Goal: Obtain resource: Download file/media

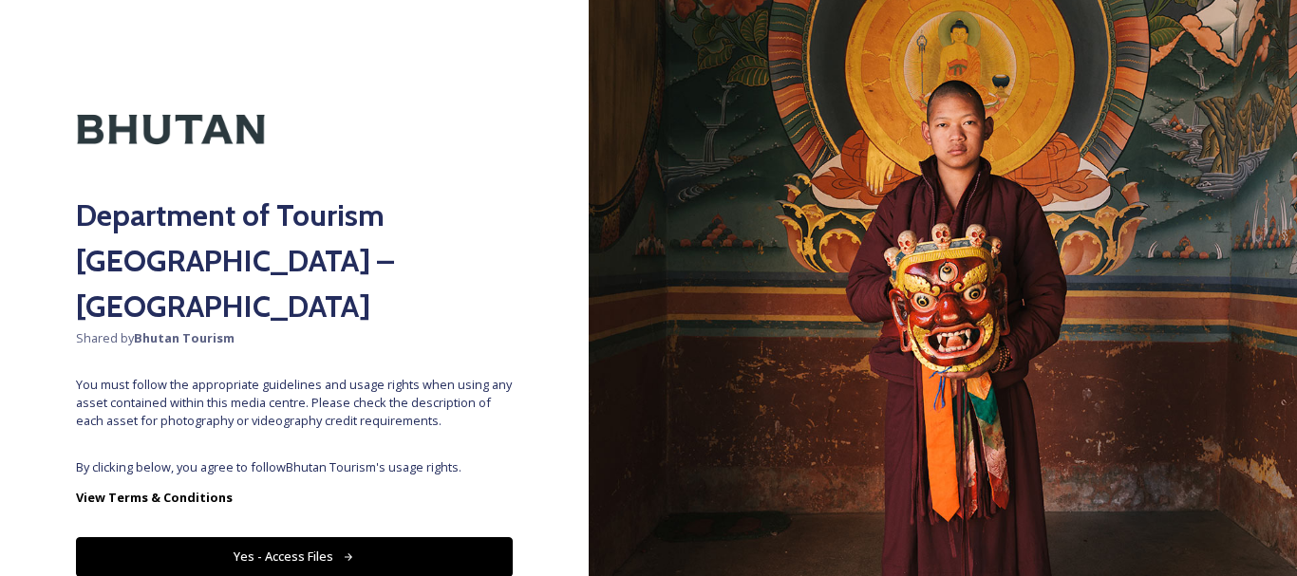
click at [386, 537] on button "Yes - Access Files" at bounding box center [294, 556] width 437 height 39
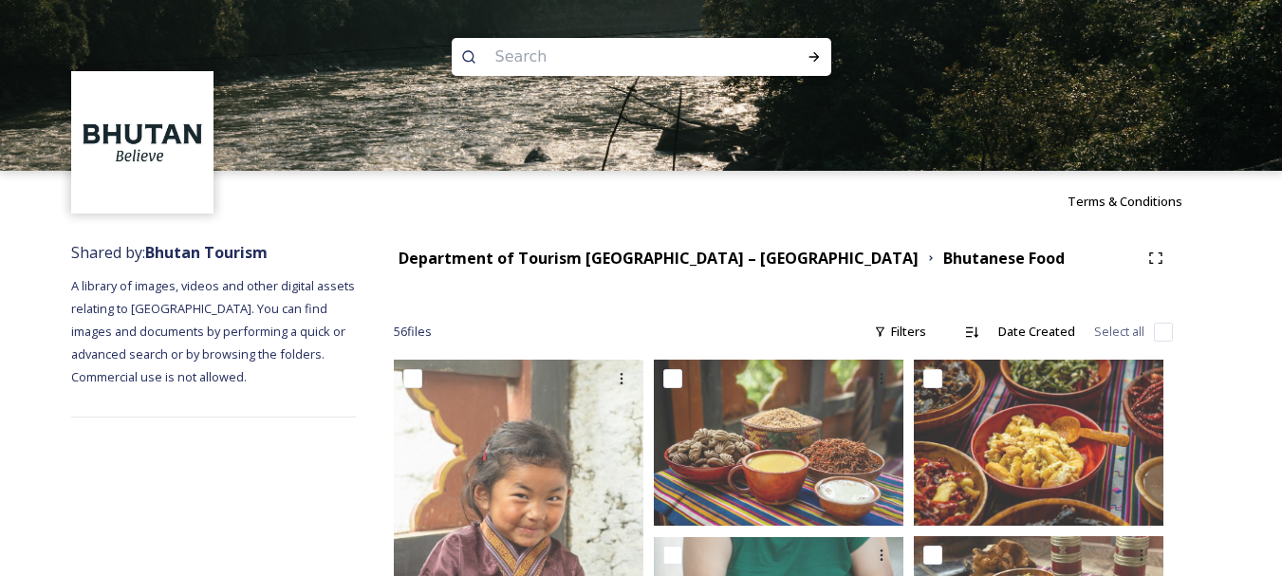
click at [658, 63] on input at bounding box center [616, 57] width 260 height 42
click at [552, 57] on input at bounding box center [616, 57] width 260 height 42
type input "blessed rainy day"
click at [818, 54] on icon at bounding box center [814, 56] width 15 height 15
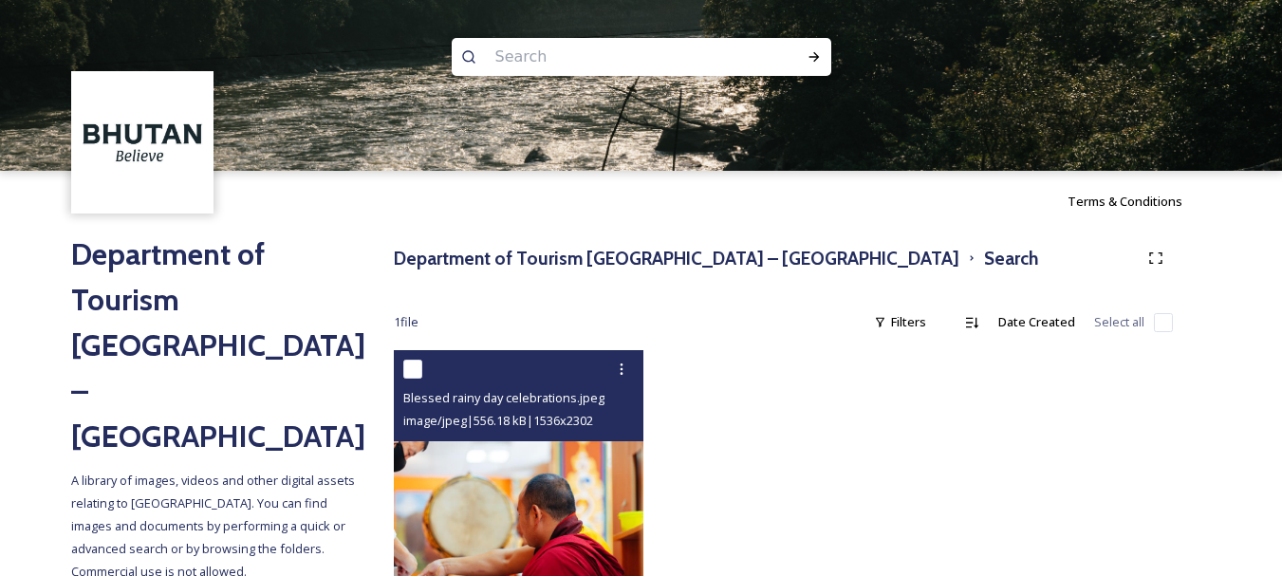
scroll to position [190, 0]
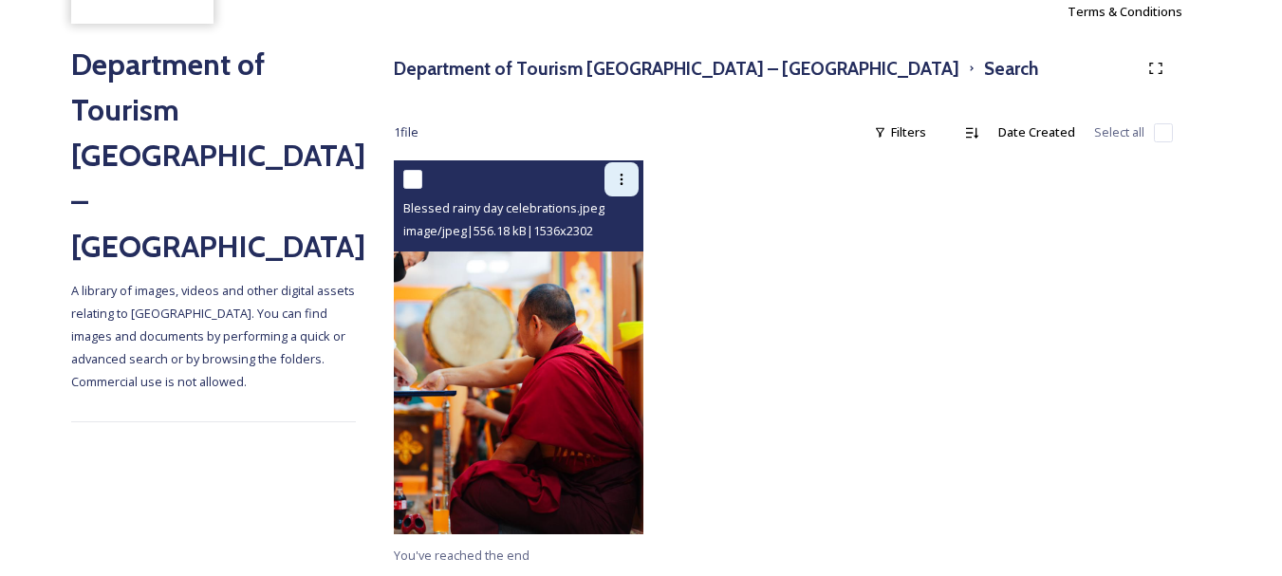
click at [621, 181] on icon at bounding box center [621, 179] width 15 height 15
click at [615, 256] on span "Download" at bounding box center [599, 258] width 58 height 18
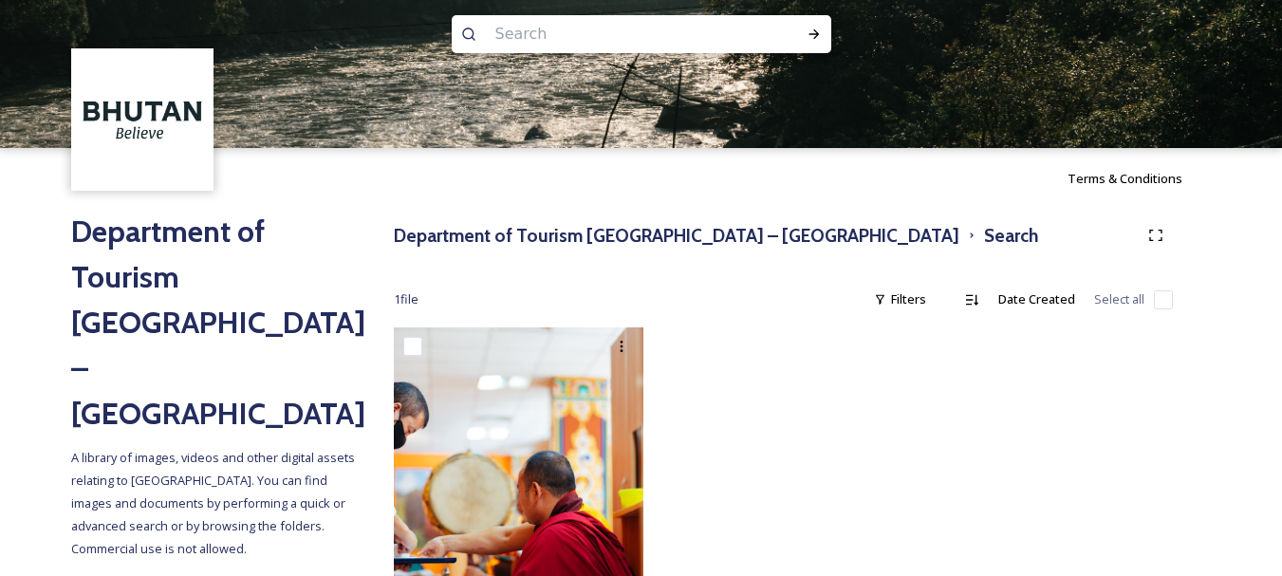
scroll to position [22, 0]
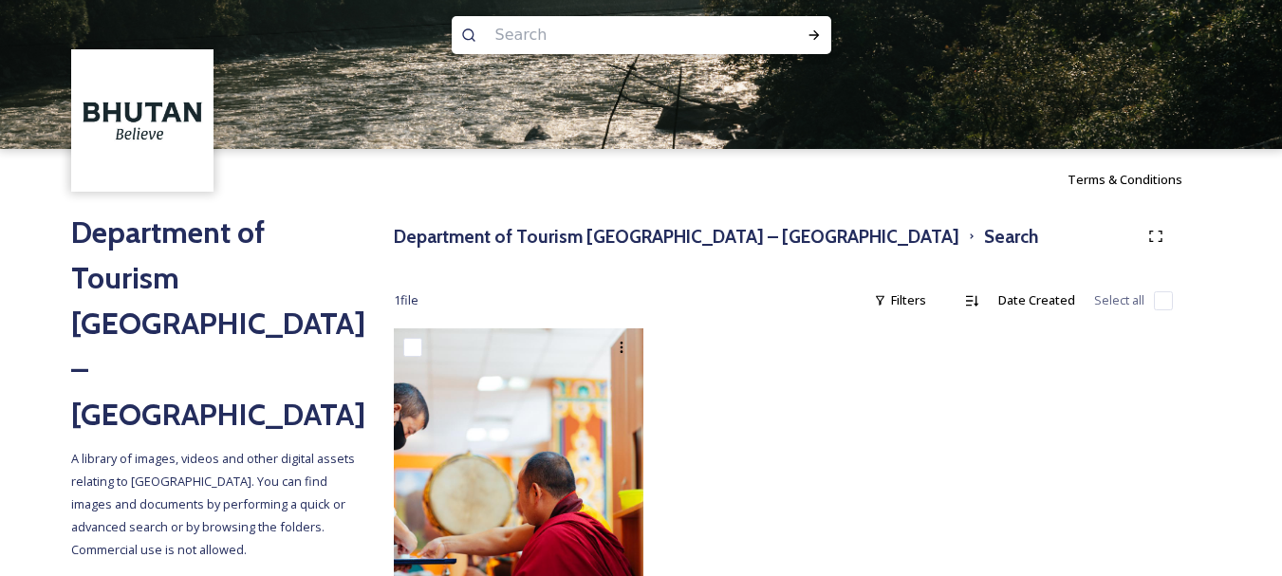
click at [553, 34] on input at bounding box center [616, 35] width 260 height 42
type input "[GEOGRAPHIC_DATA]"
click at [818, 35] on icon at bounding box center [814, 34] width 10 height 9
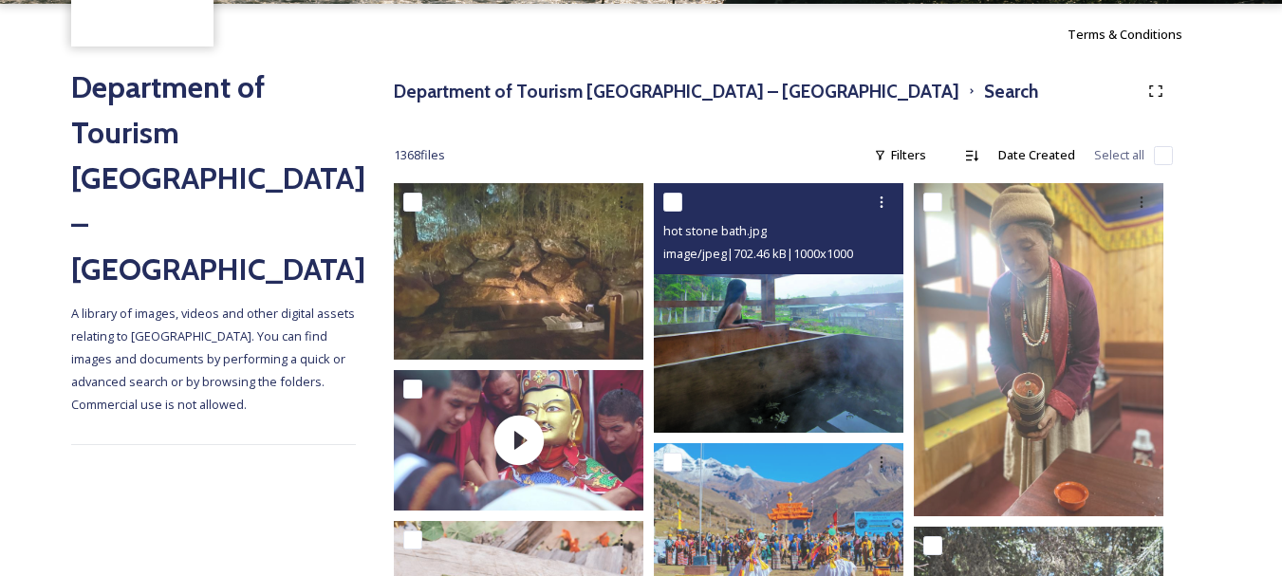
scroll to position [170, 0]
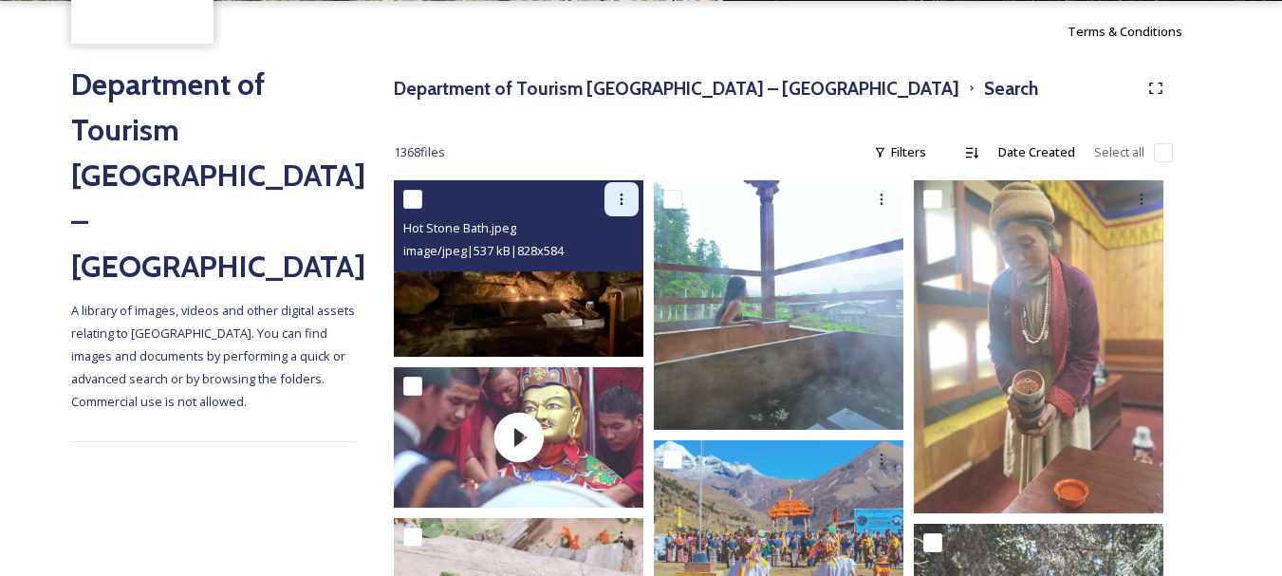
click at [627, 202] on icon at bounding box center [621, 199] width 15 height 15
click at [611, 283] on span "Download" at bounding box center [599, 278] width 58 height 18
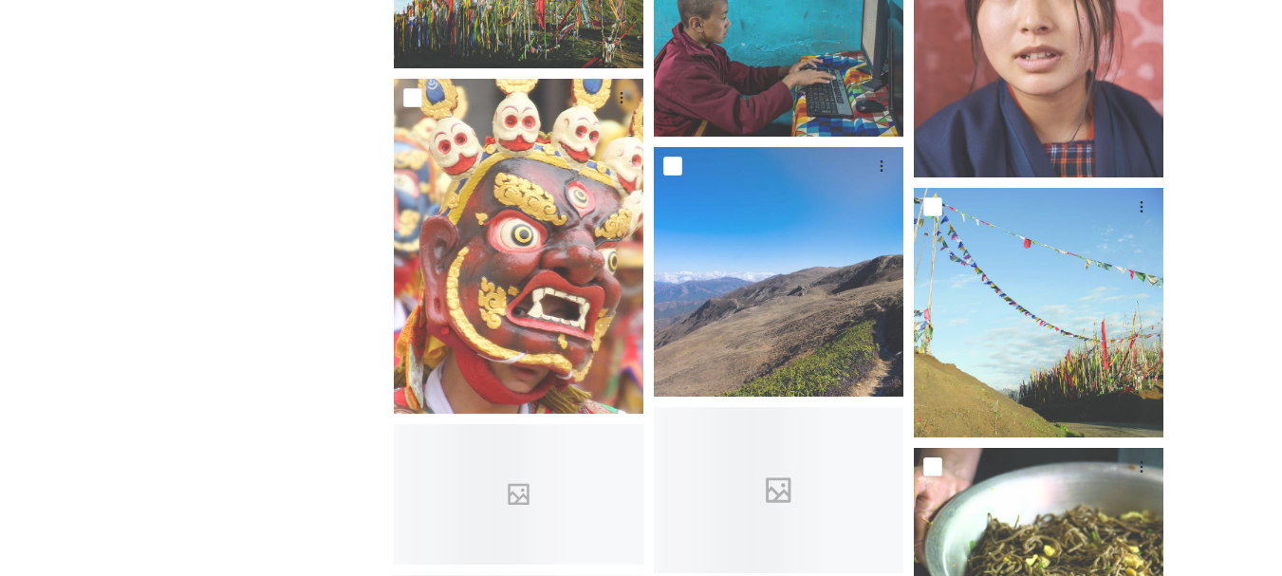
scroll to position [10798, 0]
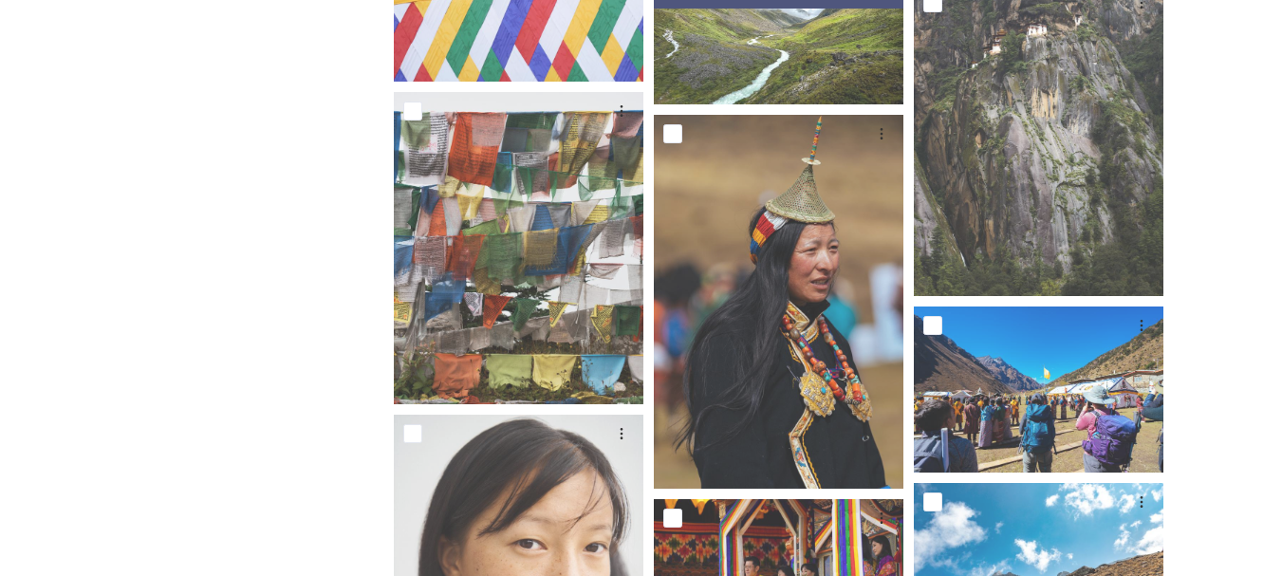
scroll to position [27402, 0]
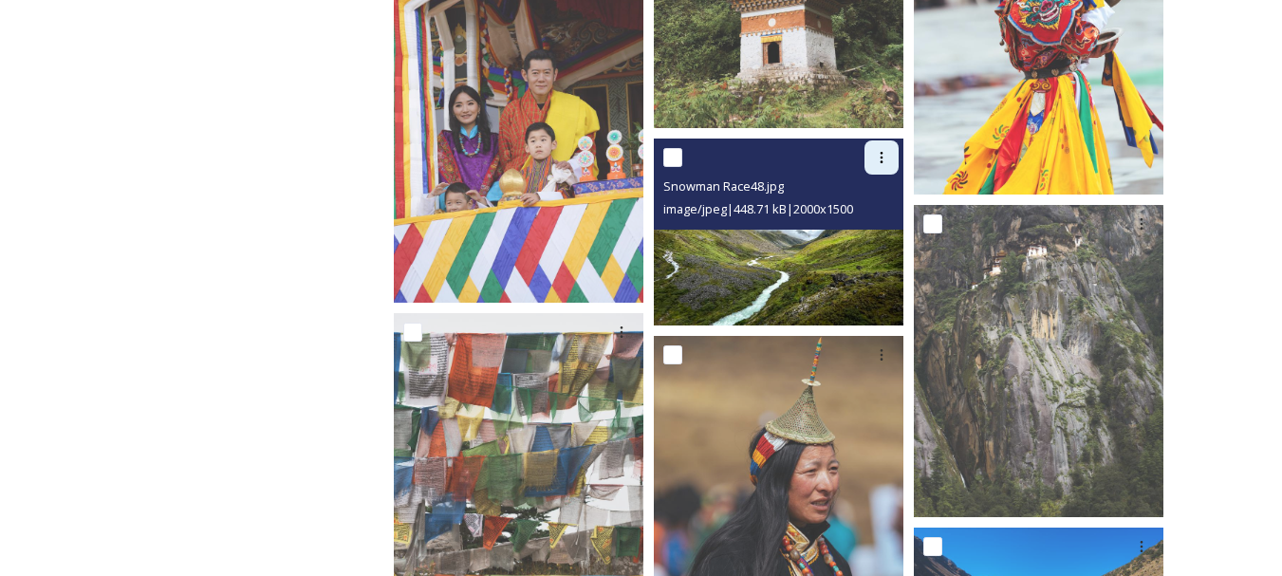
click at [883, 150] on icon at bounding box center [881, 157] width 15 height 15
click at [862, 241] on span "Download" at bounding box center [860, 236] width 58 height 18
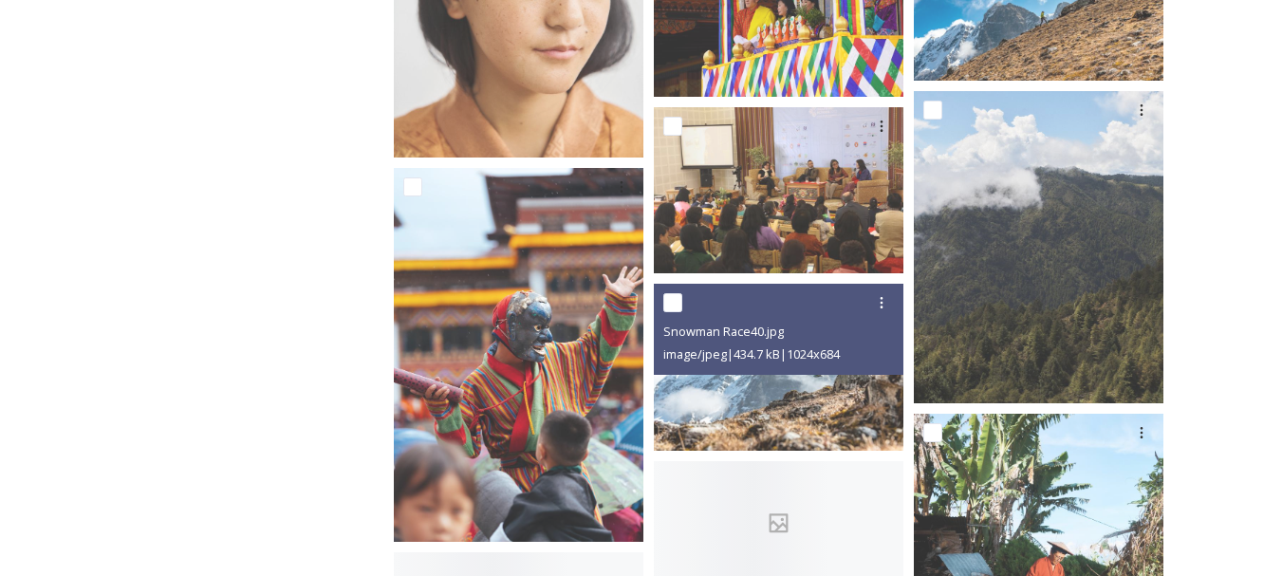
scroll to position [28195, 0]
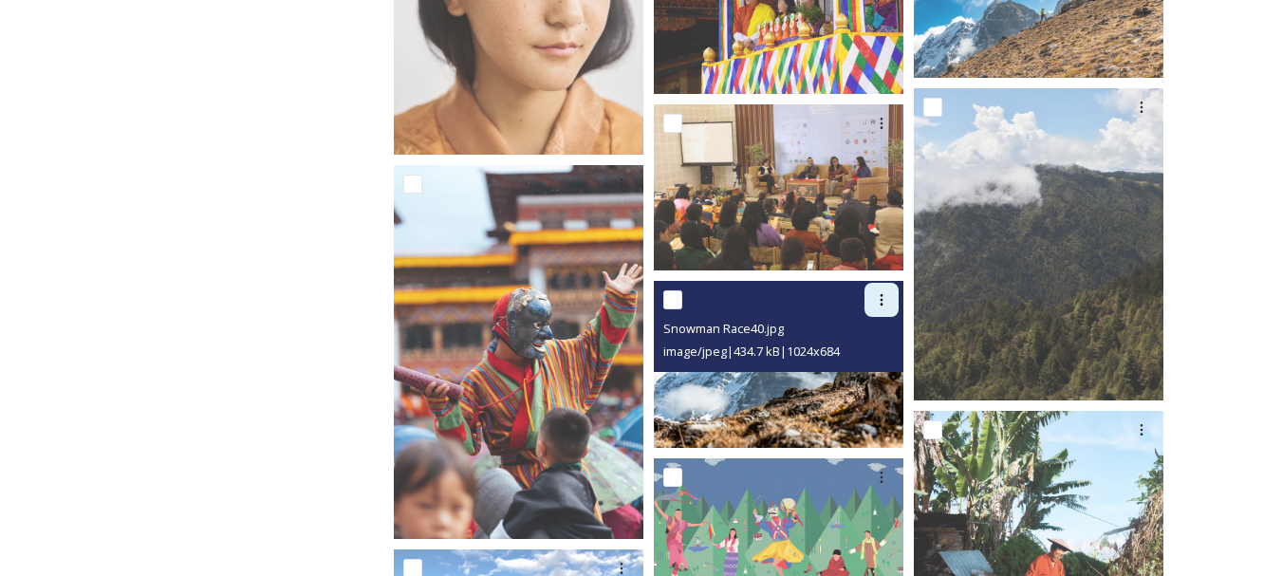
click at [882, 297] on icon at bounding box center [881, 299] width 15 height 15
click at [872, 378] on span "Download" at bounding box center [860, 378] width 58 height 18
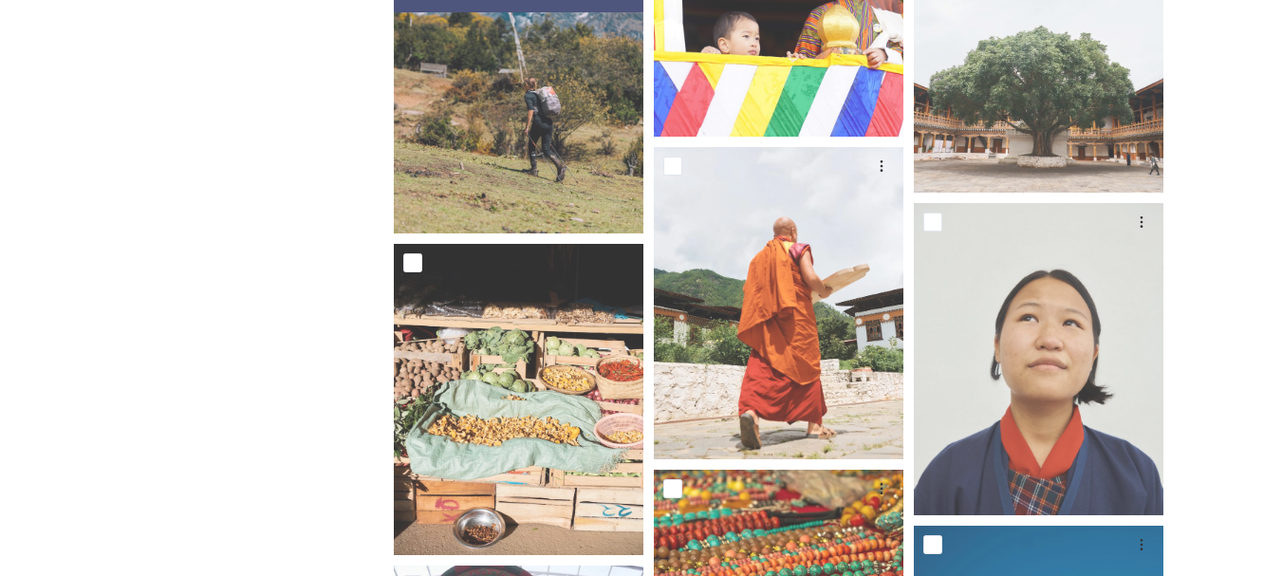
scroll to position [33991, 0]
